Goal: Book appointment/travel/reservation

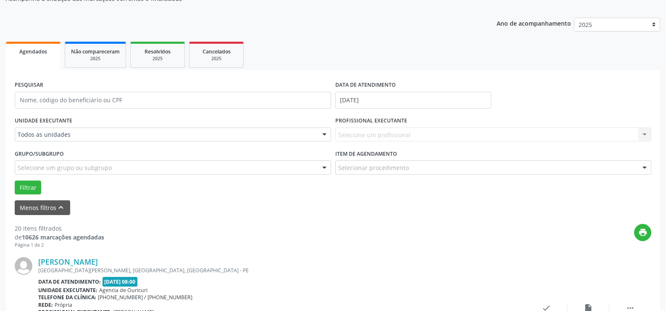
scroll to position [84, 0]
click at [369, 138] on div "Selecione um profissional Nenhum resultado encontrado para: " " Não há nenhuma …" at bounding box center [493, 134] width 316 height 14
click at [635, 135] on div "Selecione um profissional Nenhum resultado encontrado para: " " Não há nenhuma …" at bounding box center [493, 134] width 316 height 14
click at [402, 137] on div "Selecione um profissional Nenhum resultado encontrado para: " " Não há nenhuma …" at bounding box center [493, 134] width 316 height 14
click at [394, 93] on input "[DATE]" at bounding box center [413, 100] width 156 height 17
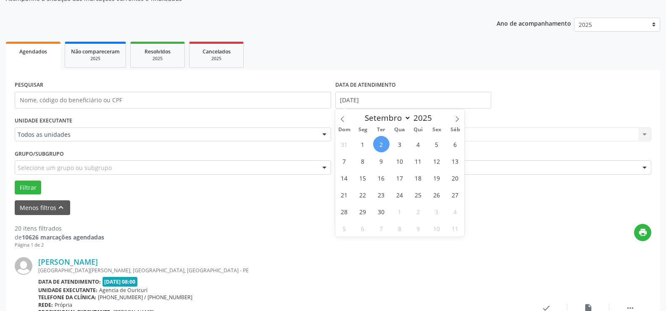
click at [378, 142] on span "2" at bounding box center [381, 144] width 16 height 16
type input "[DATE]"
click at [378, 142] on span "2" at bounding box center [381, 144] width 16 height 16
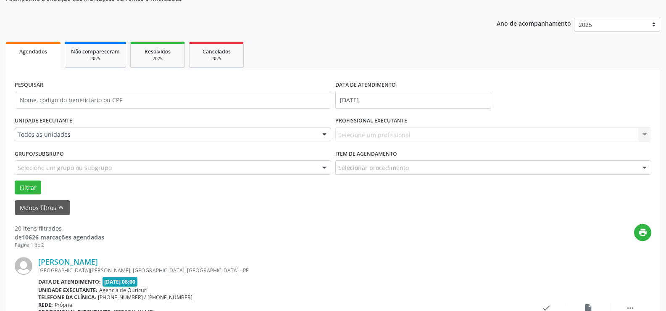
click at [384, 133] on div "Selecione um profissional Nenhum resultado encontrado para: " " Não há nenhuma …" at bounding box center [493, 134] width 316 height 14
click at [447, 145] on div "PROFISSIONAL EXECUTANTE Selecione um profissional Nenhum resultado encontrado p…" at bounding box center [493, 130] width 321 height 33
click at [492, 131] on div "Selecione um profissional Nenhum resultado encontrado para: " " Não há nenhuma …" at bounding box center [493, 134] width 316 height 14
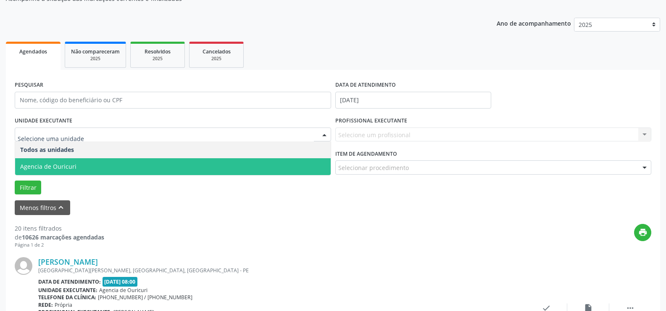
click at [77, 165] on span "Agencia de Ouricuri" at bounding box center [173, 166] width 316 height 17
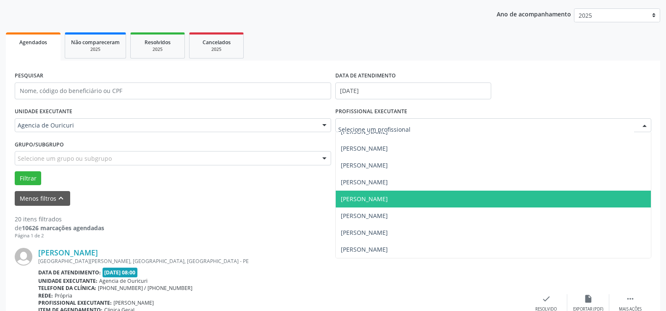
scroll to position [210, 0]
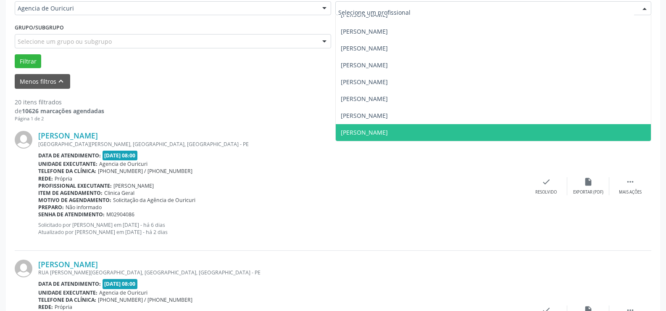
click at [388, 132] on span "[PERSON_NAME]" at bounding box center [364, 132] width 47 height 8
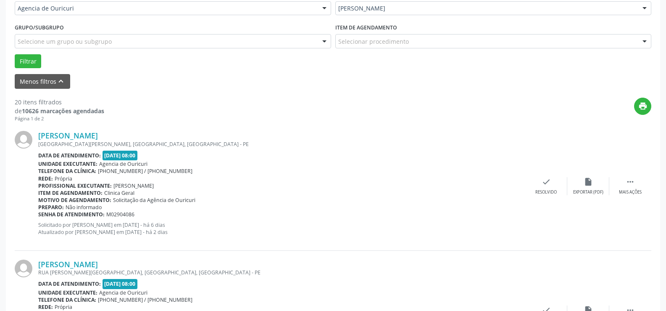
click at [414, 42] on div "Selecionar procedimento" at bounding box center [493, 41] width 316 height 14
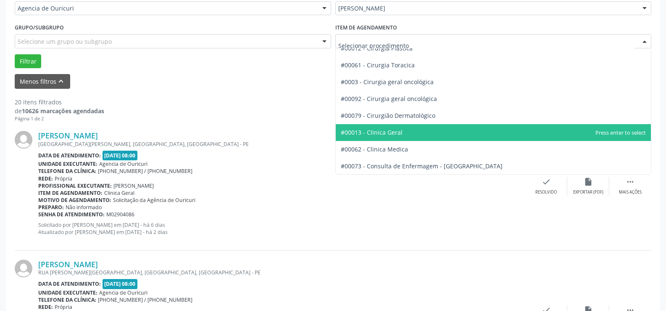
click at [406, 134] on span "#00013 - Clinica Geral" at bounding box center [494, 132] width 316 height 17
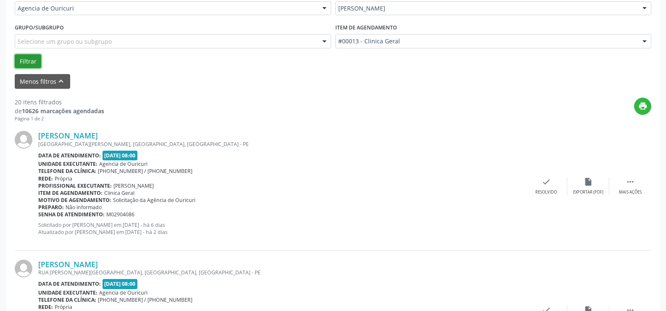
click at [23, 62] on button "Filtrar" at bounding box center [28, 61] width 26 height 14
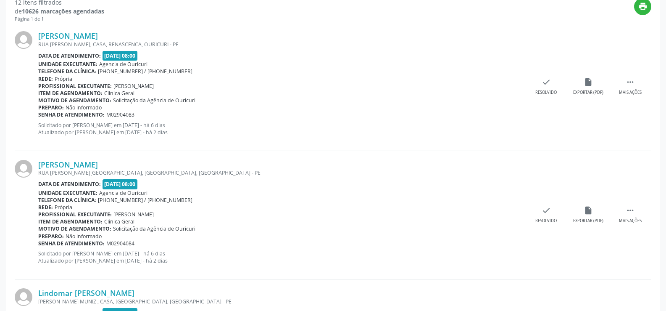
scroll to position [105, 0]
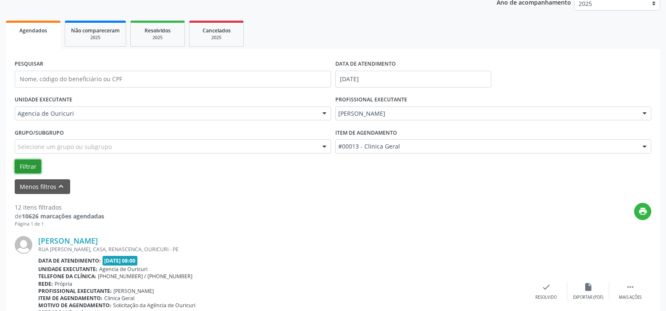
click at [32, 168] on button "Filtrar" at bounding box center [28, 166] width 26 height 14
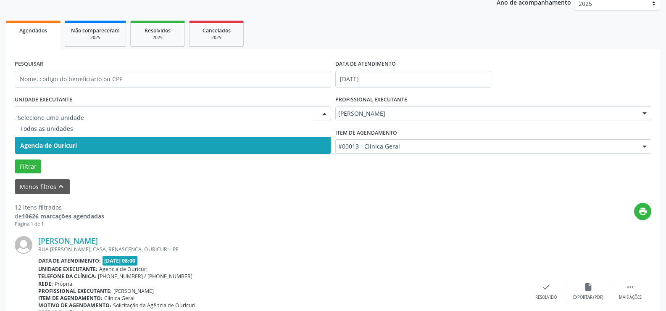
click at [42, 149] on span "Agencia de Ouricuri" at bounding box center [48, 145] width 57 height 8
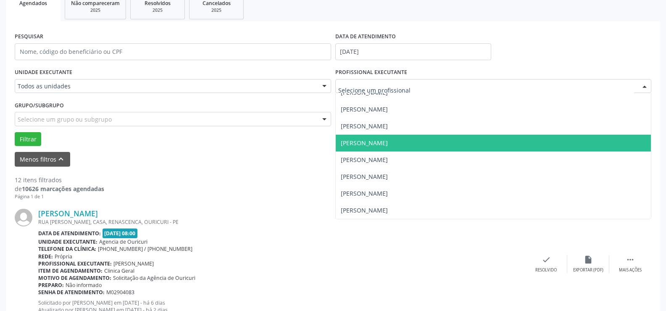
scroll to position [147, 0]
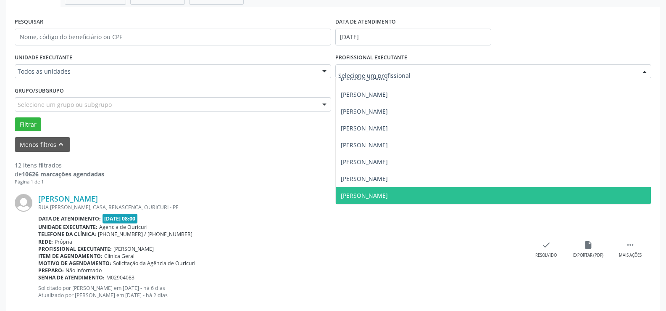
click at [385, 190] on span "[PERSON_NAME]" at bounding box center [494, 195] width 316 height 17
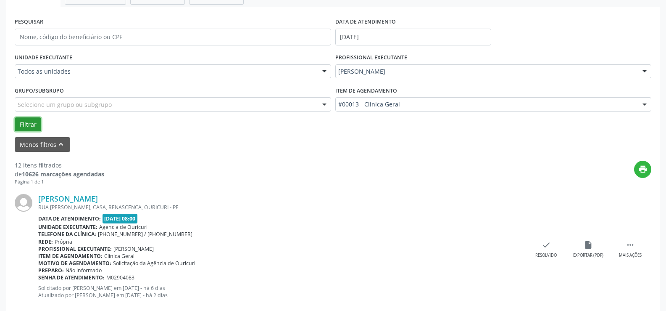
click at [36, 121] on button "Filtrar" at bounding box center [28, 124] width 26 height 14
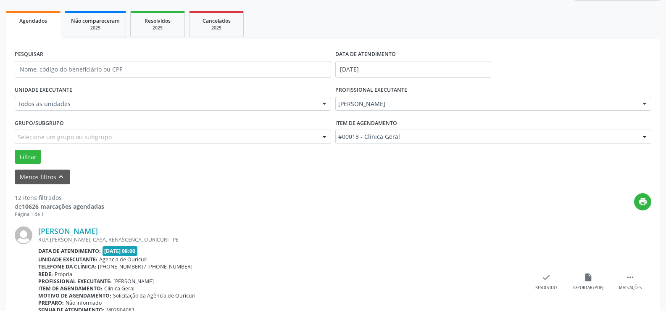
scroll to position [168, 0]
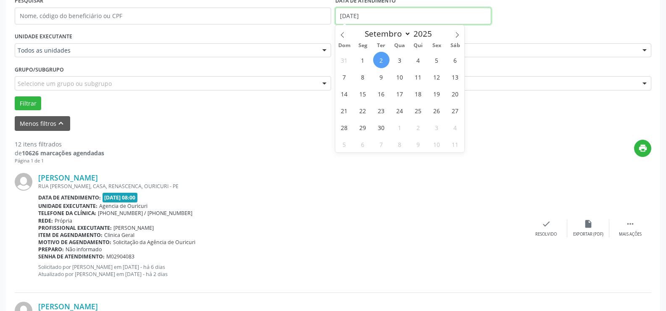
click at [420, 19] on input "[DATE]" at bounding box center [413, 16] width 156 height 17
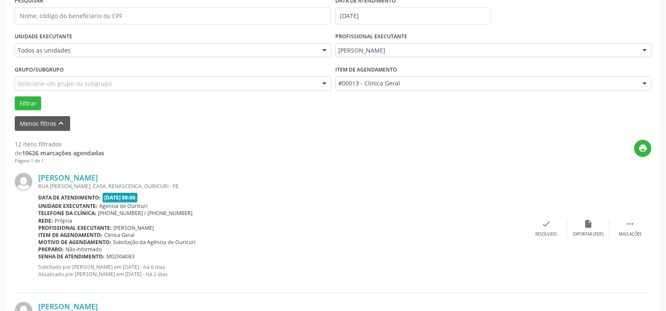
click at [543, 26] on div "PESQUISAR DATA DE ATENDIMENTO [DATE]" at bounding box center [333, 13] width 641 height 36
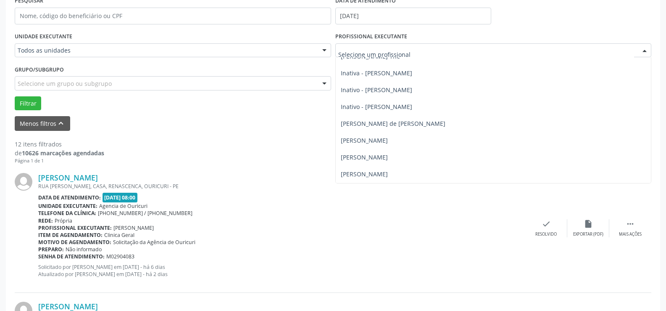
scroll to position [51, 0]
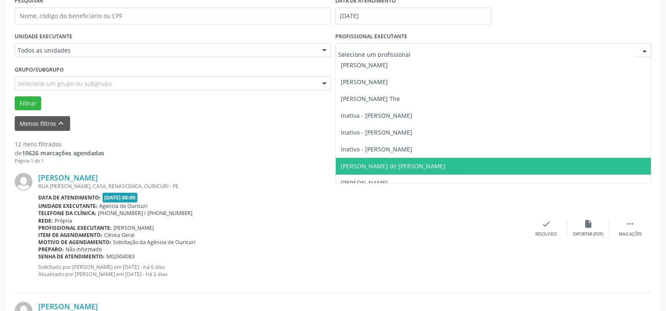
click at [383, 159] on span "[PERSON_NAME] de [PERSON_NAME]" at bounding box center [494, 166] width 316 height 17
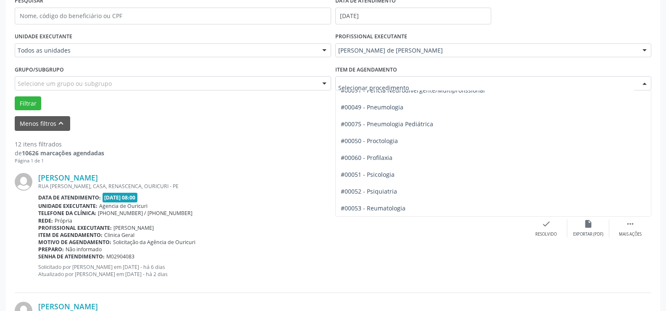
scroll to position [1320, 0]
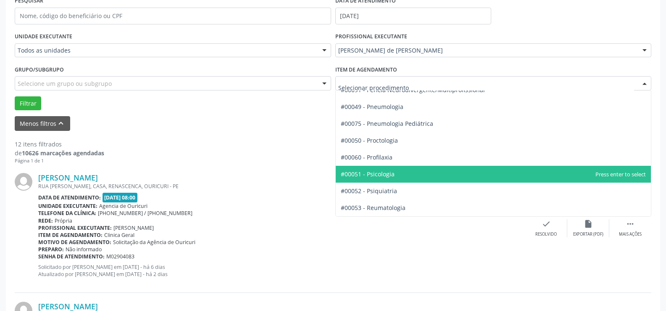
click at [439, 174] on span "#00051 - Psicologia" at bounding box center [494, 174] width 316 height 17
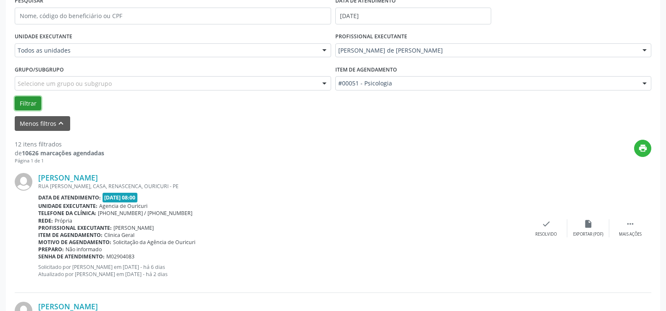
click at [34, 105] on button "Filtrar" at bounding box center [28, 103] width 26 height 14
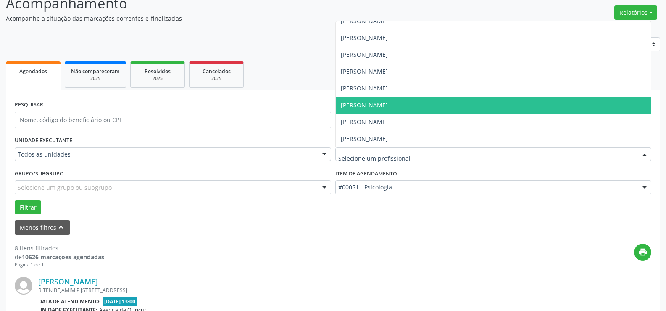
scroll to position [42, 0]
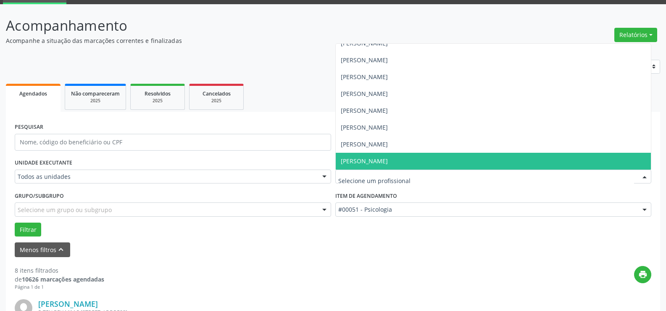
click at [388, 162] on span "[PERSON_NAME]" at bounding box center [364, 161] width 47 height 8
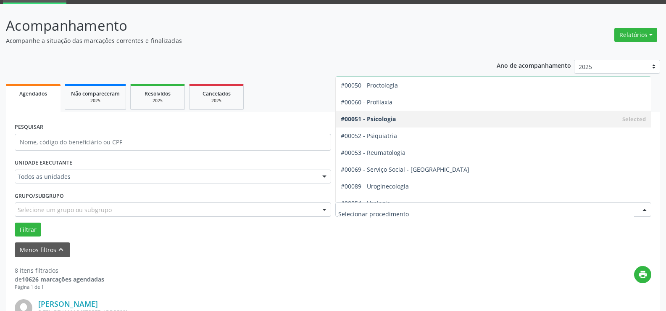
scroll to position [1362, 0]
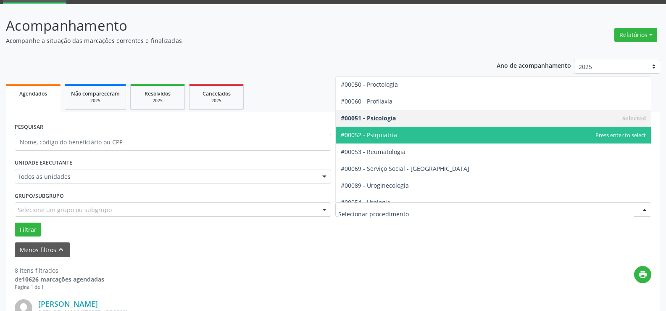
click at [412, 140] on span "#00052 - Psiquiatria" at bounding box center [494, 135] width 316 height 17
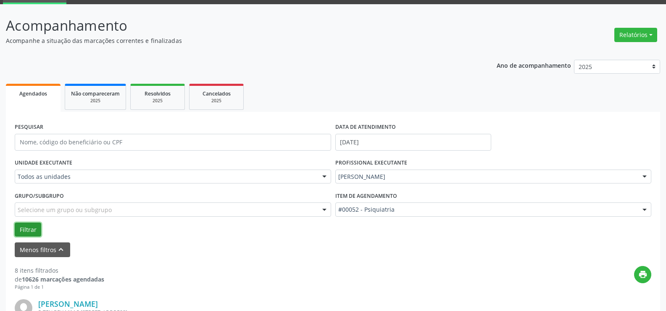
click at [26, 226] on button "Filtrar" at bounding box center [28, 229] width 26 height 14
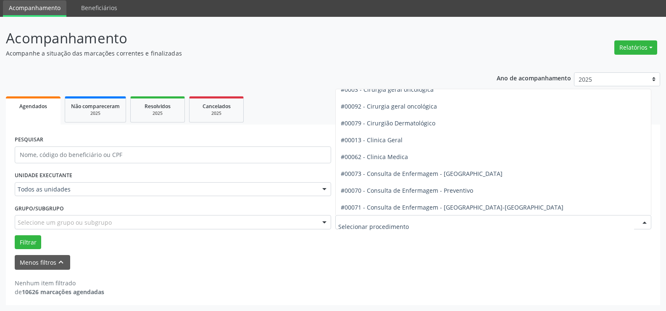
scroll to position [252, 0]
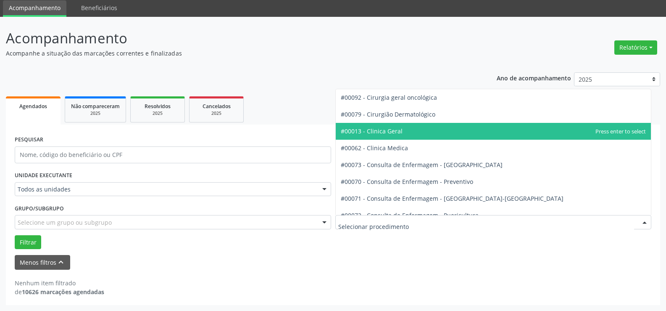
click at [415, 131] on span "#00013 - Clinica Geral" at bounding box center [494, 131] width 316 height 17
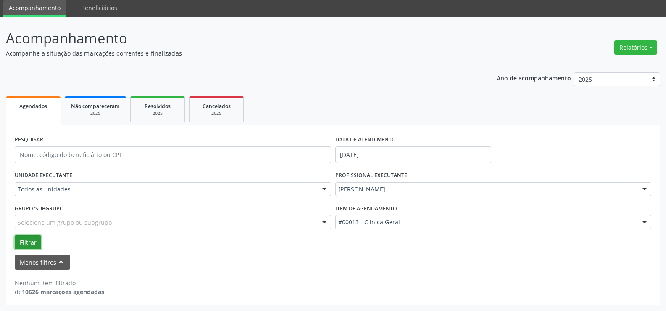
click at [24, 240] on button "Filtrar" at bounding box center [28, 242] width 26 height 14
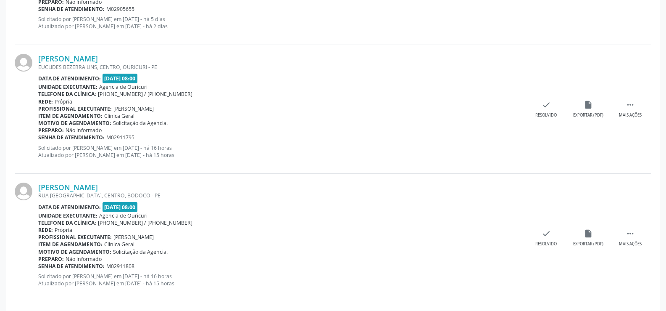
scroll to position [1576, 0]
